Goal: Task Accomplishment & Management: Manage account settings

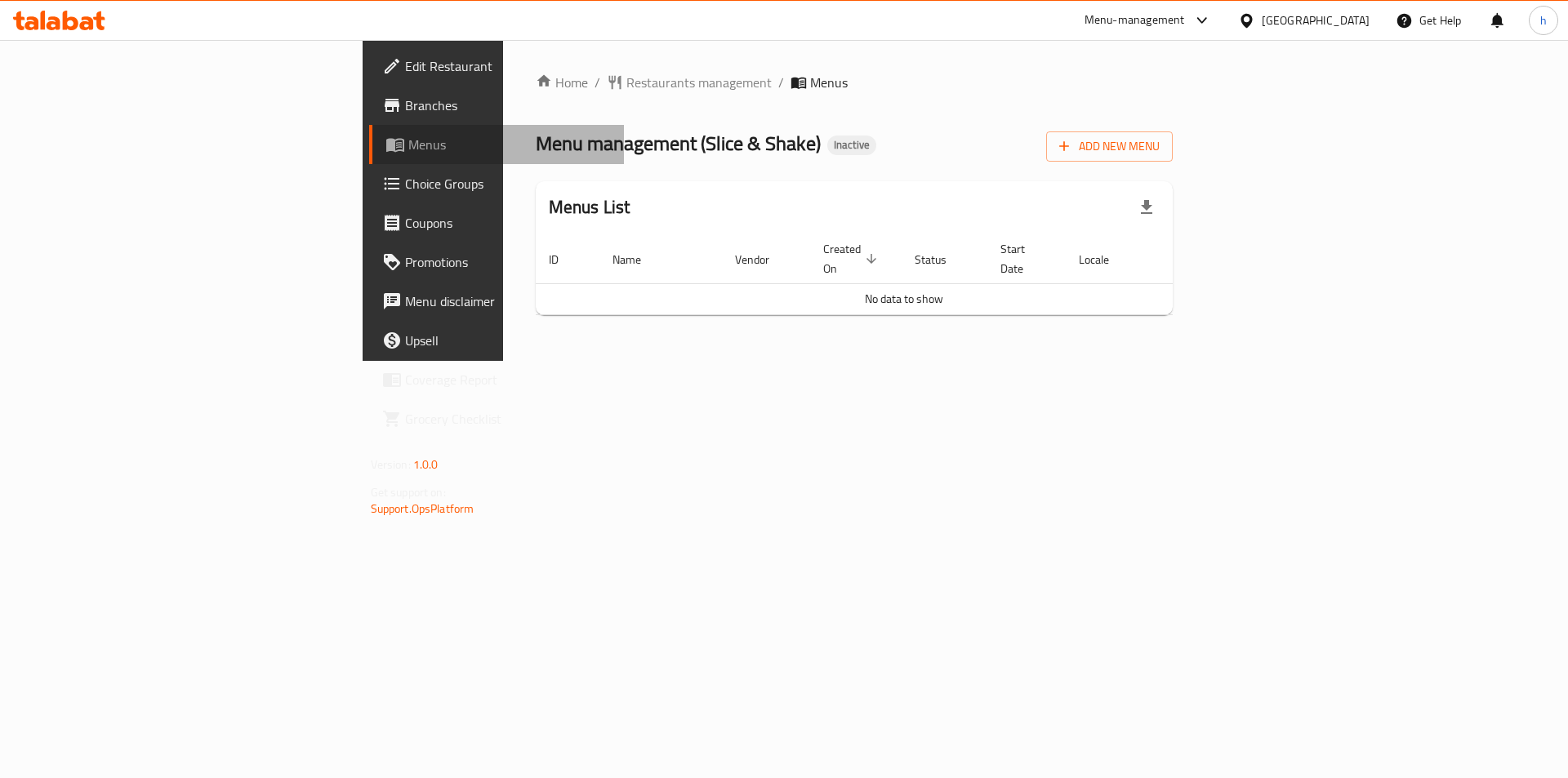
click at [408, 148] on span "Menus" at bounding box center [510, 145] width 203 height 20
click at [369, 160] on link "Menus" at bounding box center [497, 144] width 256 height 39
click at [386, 144] on span at bounding box center [397, 145] width 22 height 20
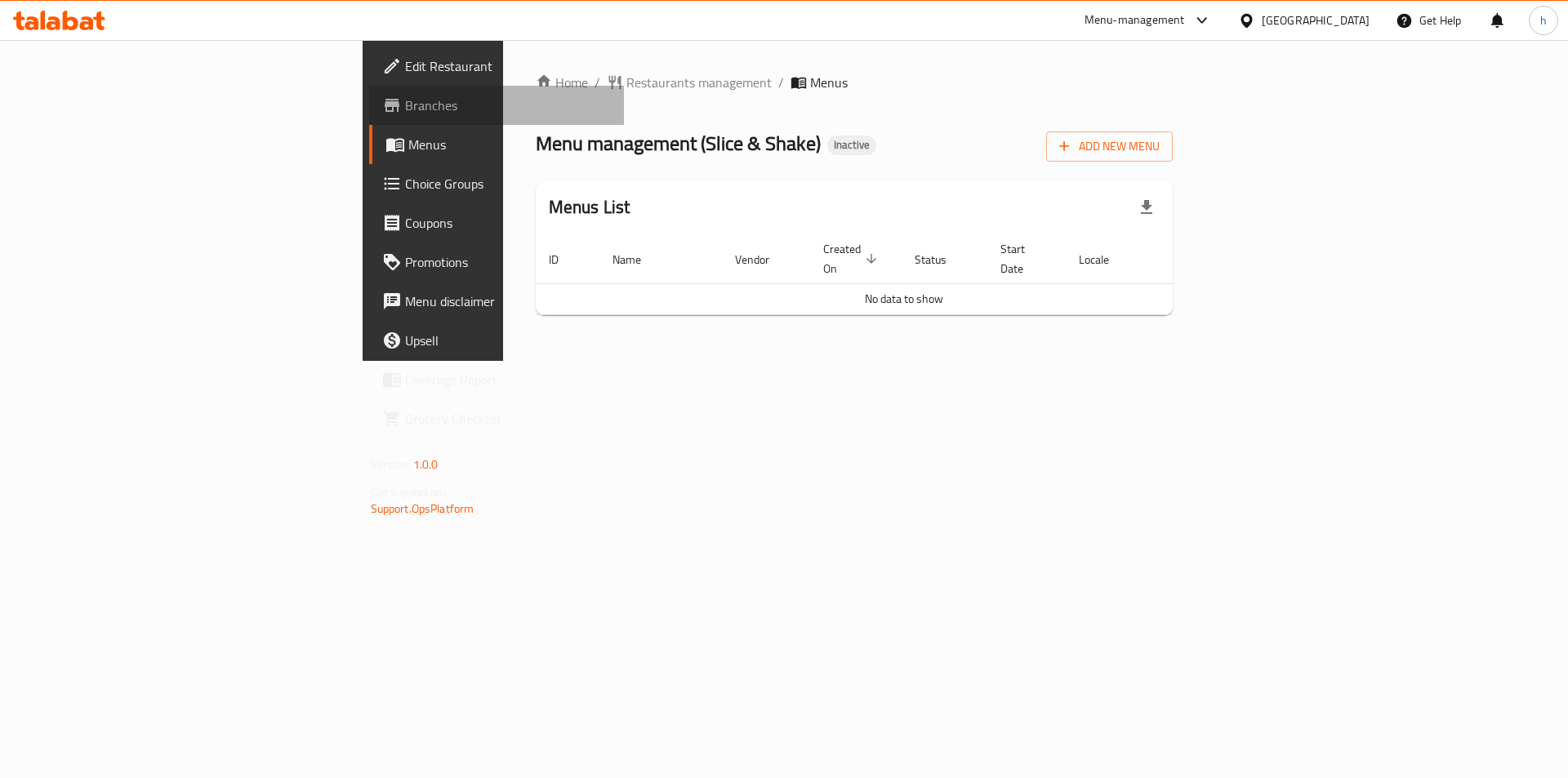
click at [405, 106] on span "Branches" at bounding box center [508, 106] width 207 height 20
click at [1072, 150] on icon "button" at bounding box center [1064, 147] width 17 height 17
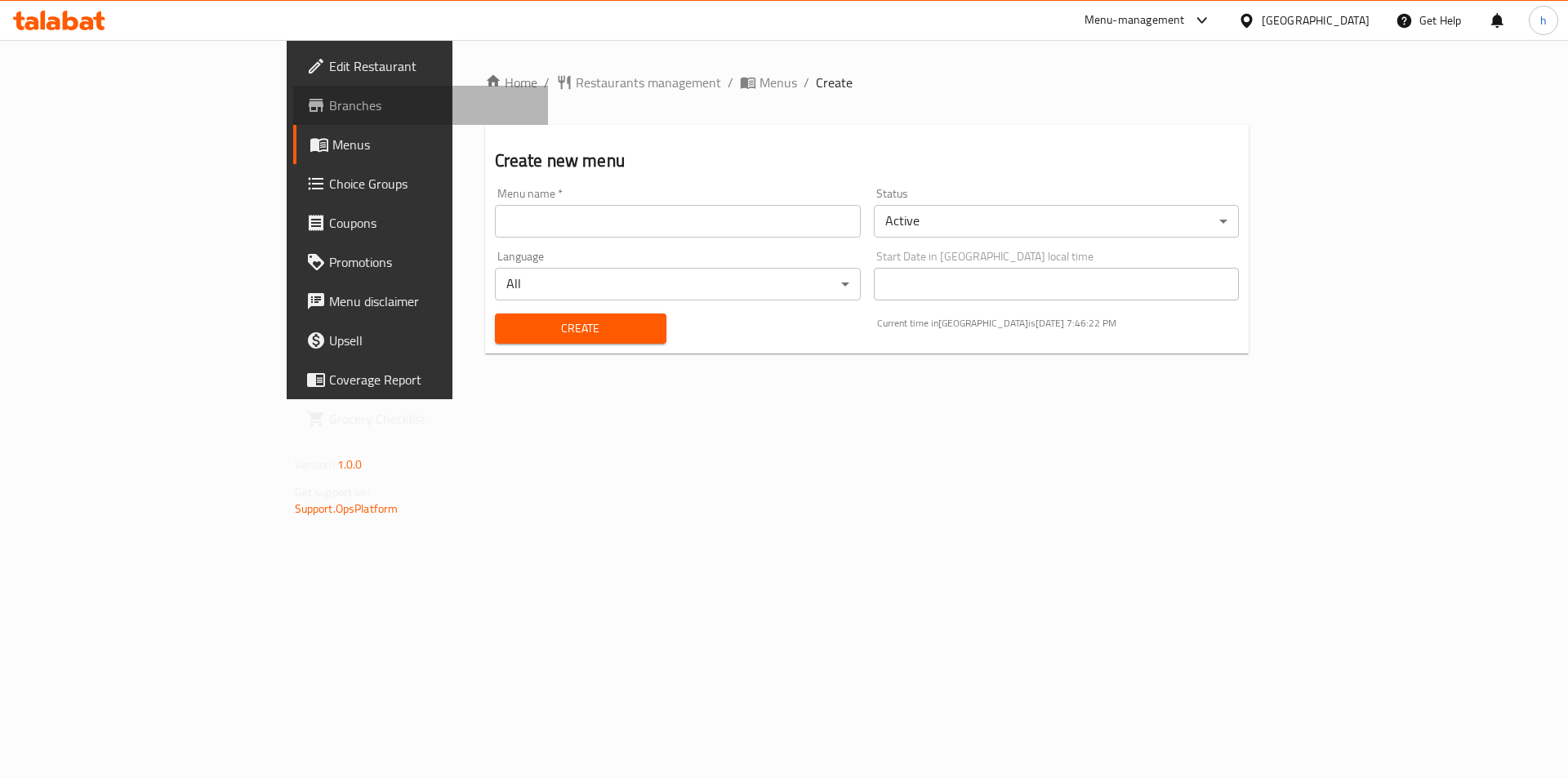
click at [329, 112] on span "Branches" at bounding box center [432, 106] width 207 height 20
